Goal: Transaction & Acquisition: Purchase product/service

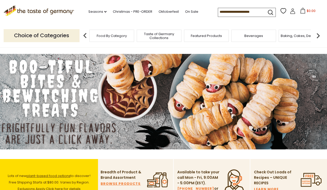
scroll to position [5, 0]
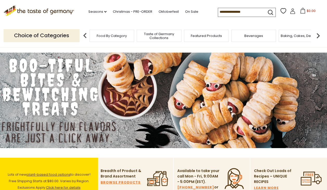
click at [105, 37] on span "Food By Category" at bounding box center [112, 36] width 30 height 4
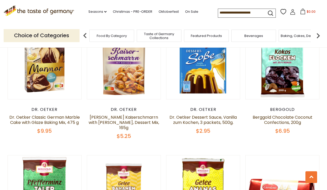
scroll to position [565, 0]
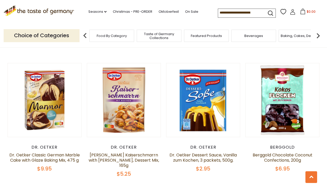
click at [234, 11] on input at bounding box center [240, 12] width 44 height 7
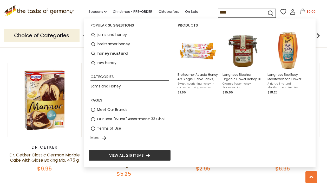
type input "*****"
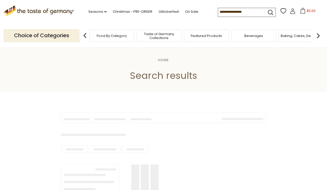
type input "*****"
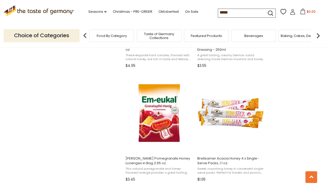
scroll to position [751, 0]
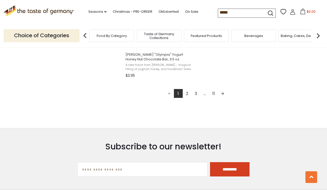
click at [186, 90] on link "2" at bounding box center [187, 93] width 9 height 9
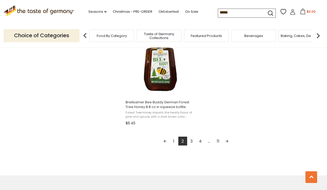
scroll to position [915, 0]
click at [191, 139] on link "3" at bounding box center [191, 140] width 9 height 9
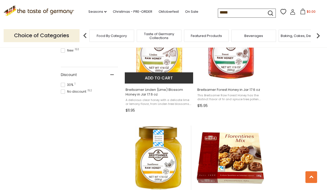
scroll to position [372, 0]
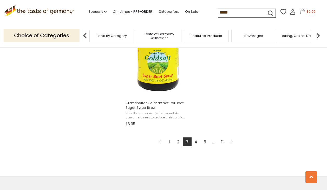
click at [196, 137] on link "4" at bounding box center [196, 141] width 9 height 9
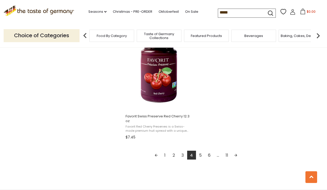
scroll to position [906, 0]
click at [200, 150] on link "5" at bounding box center [200, 154] width 9 height 9
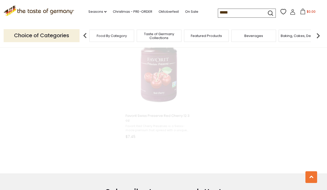
scroll to position [417, 0]
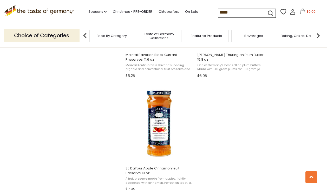
scroll to position [849, 0]
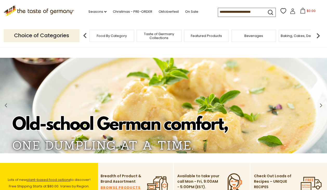
click at [290, 11] on icon at bounding box center [292, 12] width 5 height 3
click at [100, 34] on span "Food By Category" at bounding box center [112, 36] width 30 height 4
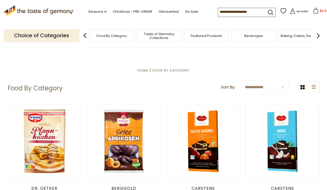
click at [128, 34] on div "Food By Category" at bounding box center [111, 36] width 45 height 12
click at [84, 34] on img at bounding box center [85, 35] width 10 height 10
click at [189, 34] on span "Featured Products" at bounding box center [203, 36] width 31 height 4
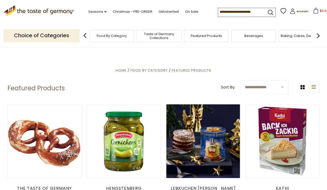
click at [218, 10] on input at bounding box center [240, 11] width 44 height 7
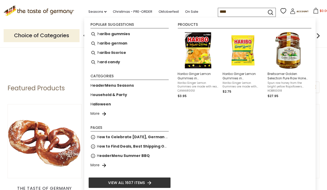
type input "*****"
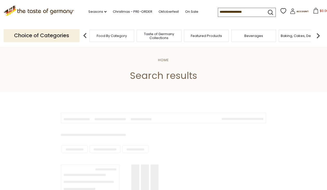
type input "*****"
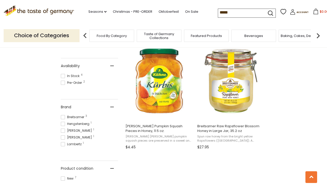
scroll to position [216, 0]
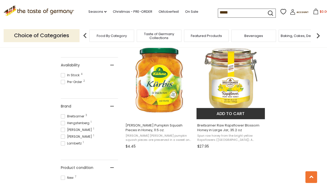
click at [230, 111] on button "Add to cart" at bounding box center [230, 113] width 68 height 11
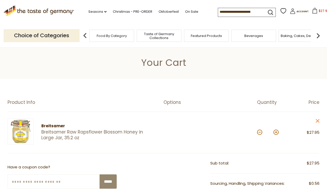
click at [218, 9] on input at bounding box center [240, 11] width 44 height 7
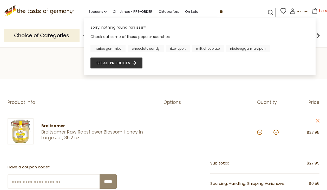
type input "*"
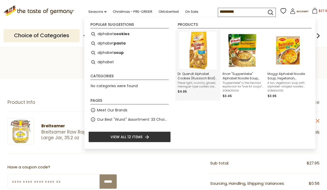
type input "********"
click at [200, 59] on img "Dr. Quendt Alphabet Cookies (Russisch Brot) 3.5 oz." at bounding box center [198, 50] width 38 height 38
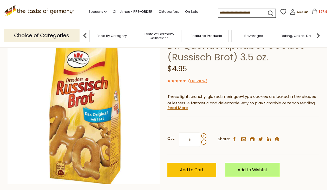
scroll to position [42, 0]
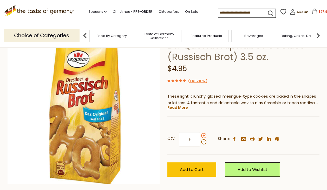
click at [204, 134] on span at bounding box center [203, 135] width 5 height 5
click at [200, 134] on input "*" at bounding box center [189, 139] width 21 height 14
click at [204, 134] on span at bounding box center [203, 135] width 5 height 5
click at [200, 134] on input "*" at bounding box center [189, 139] width 21 height 14
click at [204, 134] on span at bounding box center [203, 135] width 5 height 5
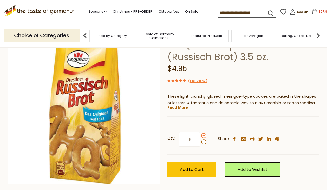
click at [200, 134] on input "*" at bounding box center [189, 139] width 21 height 14
click at [203, 140] on span at bounding box center [203, 141] width 5 height 5
click at [200, 140] on input "*" at bounding box center [189, 139] width 21 height 14
click at [202, 140] on span at bounding box center [203, 141] width 5 height 5
click at [200, 140] on input "*" at bounding box center [189, 139] width 21 height 14
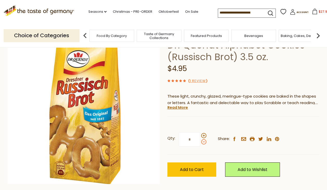
click at [202, 140] on span at bounding box center [203, 141] width 5 height 5
click at [200, 140] on input "*" at bounding box center [189, 139] width 21 height 14
type input "*"
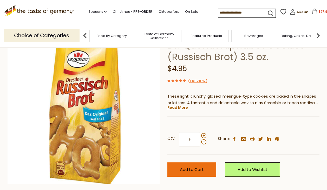
click at [195, 166] on span "Add to Cart" at bounding box center [192, 169] width 24 height 6
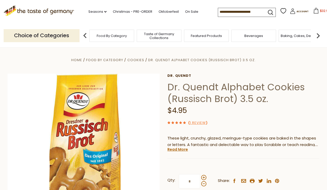
scroll to position [0, 0]
click at [161, 33] on span "Taste of Germany Collections" at bounding box center [159, 36] width 42 height 8
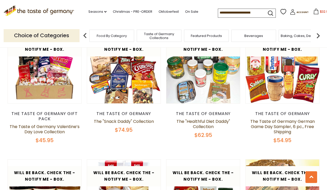
scroll to position [588, 0]
click at [102, 34] on span "Food By Category" at bounding box center [112, 36] width 30 height 4
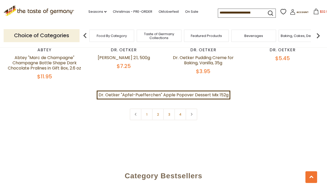
scroll to position [1169, 0]
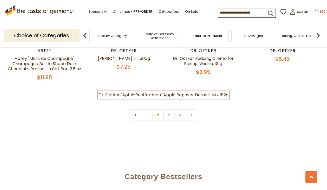
click at [158, 109] on link "2" at bounding box center [158, 115] width 12 height 12
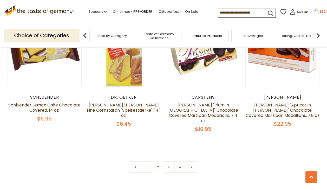
scroll to position [1139, 1]
click at [168, 161] on link "3" at bounding box center [169, 167] width 12 height 12
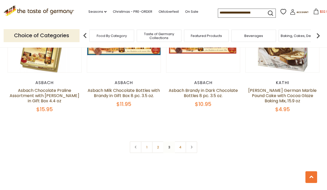
scroll to position [1133, 0]
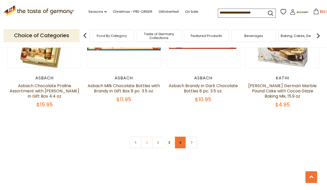
click at [181, 136] on link "4" at bounding box center [180, 142] width 12 height 12
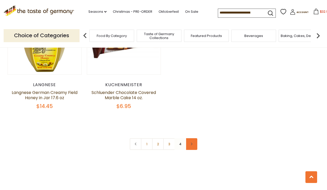
scroll to position [746, 0]
click at [192, 142] on icon at bounding box center [191, 143] width 3 height 3
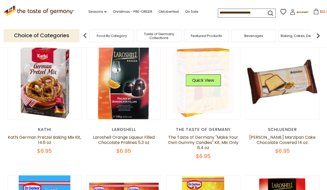
scroll to position [60, 0]
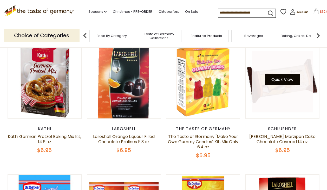
click at [286, 80] on button "Quick View" at bounding box center [282, 80] width 35 height 12
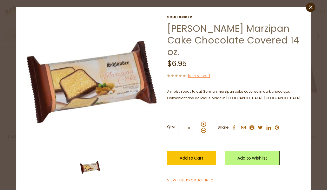
scroll to position [8, 0]
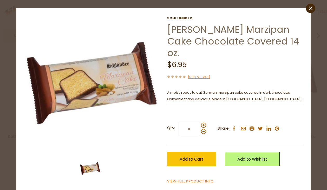
click at [312, 6] on icon "close" at bounding box center [311, 8] width 4 height 4
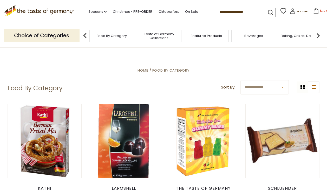
scroll to position [0, 0]
click at [320, 11] on span "$32.9" at bounding box center [324, 11] width 8 height 4
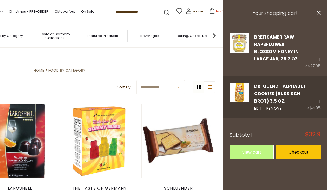
click at [320, 100] on div "1 × $4.95" at bounding box center [314, 96] width 14 height 29
click at [257, 108] on link "Edit" at bounding box center [258, 108] width 8 height 5
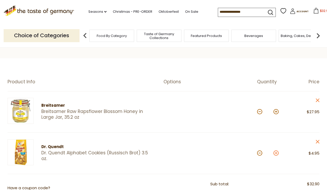
scroll to position [19, 0]
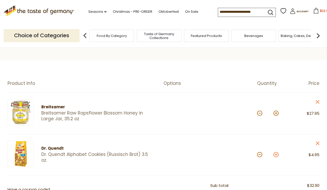
click at [276, 154] on button at bounding box center [275, 154] width 5 height 5
type input "*"
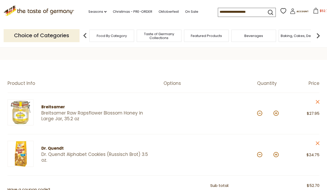
click at [276, 154] on button at bounding box center [275, 154] width 5 height 5
type input "*"
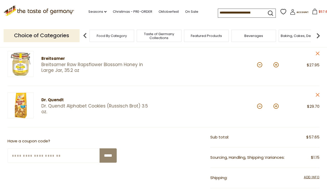
scroll to position [68, 0]
click at [75, 153] on input "Enter Your Coupon Code" at bounding box center [54, 155] width 93 height 14
type input "*******"
click at [107, 156] on input "*****" at bounding box center [108, 155] width 17 height 14
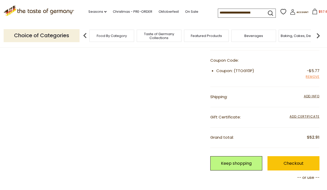
scroll to position [185, 0]
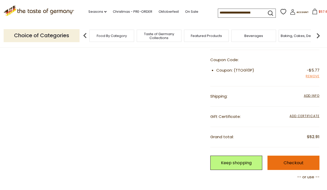
click at [288, 159] on link "Checkout" at bounding box center [293, 162] width 52 height 14
